Goal: Find specific page/section: Find specific page/section

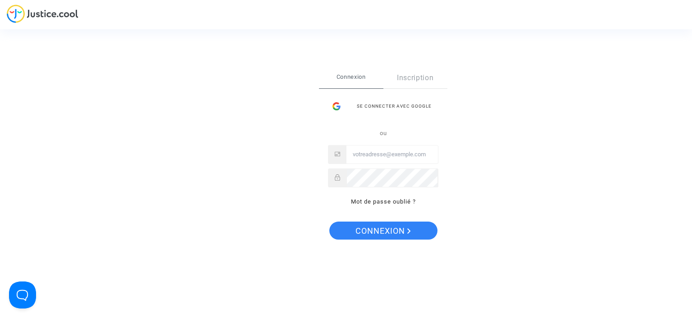
type input "[EMAIL_ADDRESS][DOMAIN_NAME]"
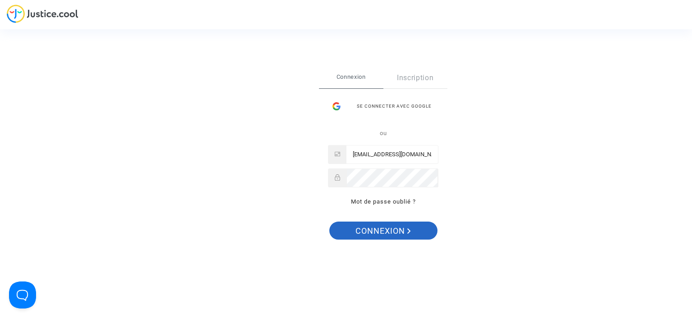
click at [371, 232] on span "Connexion" at bounding box center [383, 231] width 55 height 19
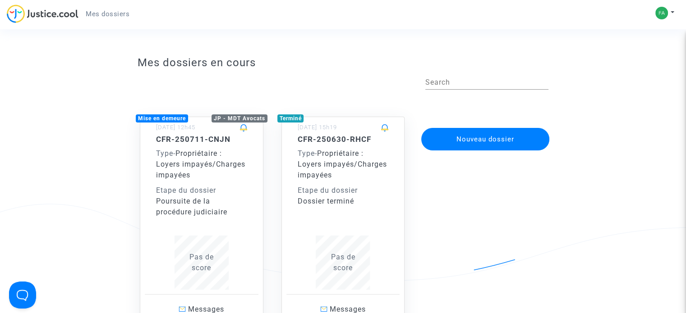
click at [207, 160] on div "Type - Propriétaire : Loyers impayés/Charges impayées" at bounding box center [201, 164] width 91 height 32
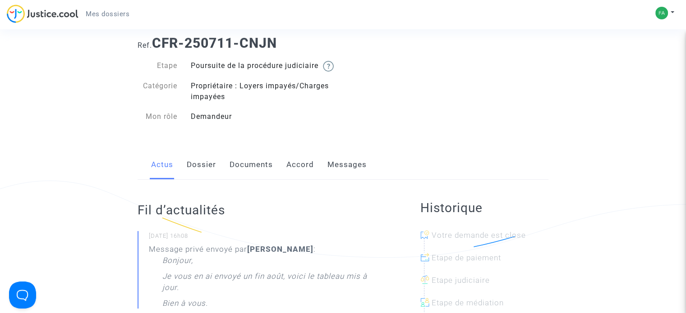
scroll to position [45, 0]
